Goal: Task Accomplishment & Management: Manage account settings

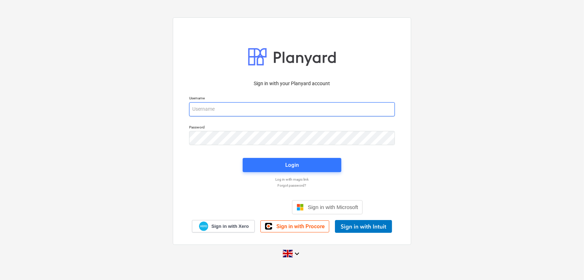
click at [248, 110] on input "email" at bounding box center [292, 109] width 206 height 14
click at [91, 176] on div "Sign in with your Planyard account Username Password Login Log in with magic li…" at bounding box center [292, 140] width 584 height 256
